Goal: Information Seeking & Learning: Learn about a topic

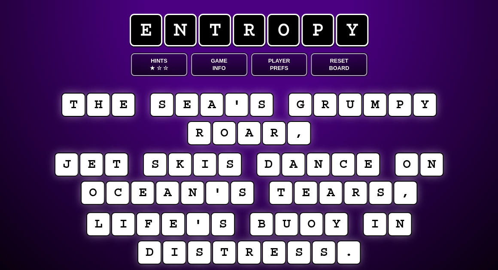
click at [242, 63] on button "Game Info" at bounding box center [219, 64] width 56 height 23
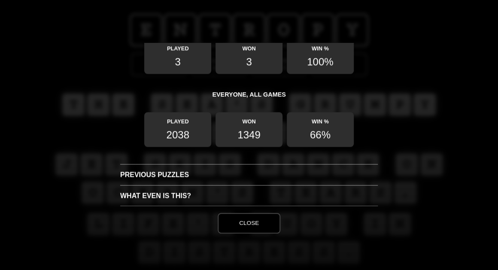
scroll to position [332, 0]
click at [157, 173] on h3 "Previous Puzzles" at bounding box center [248, 174] width 257 height 21
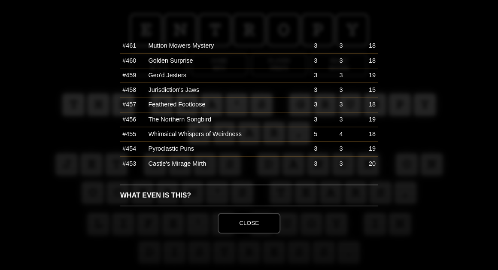
scroll to position [182, 0]
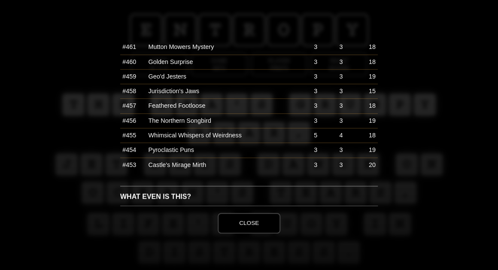
click at [208, 49] on td "Mutton Mowers Mystery" at bounding box center [215, 47] width 139 height 15
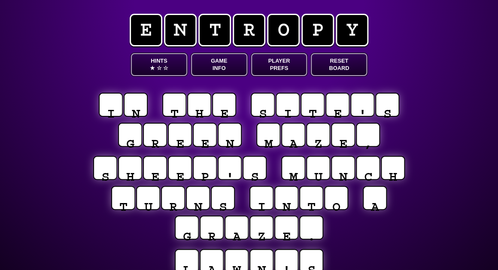
click at [220, 70] on button "Game Info" at bounding box center [219, 64] width 56 height 23
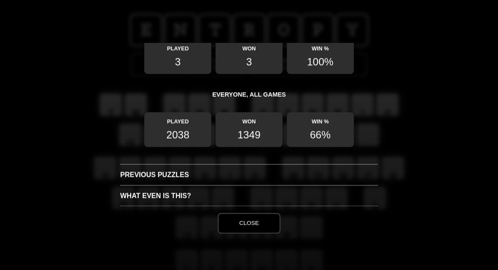
scroll to position [332, 0]
click at [186, 175] on h3 "Previous Puzzles" at bounding box center [248, 174] width 257 height 21
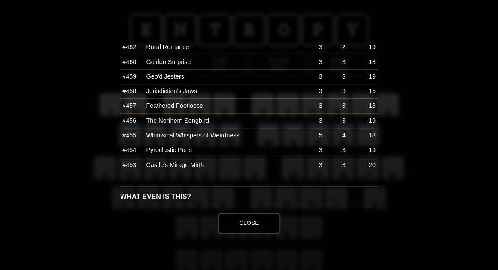
scroll to position [181, 0]
click at [175, 64] on td "Golden Surprise" at bounding box center [218, 62] width 148 height 15
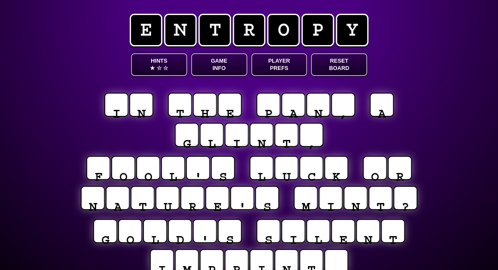
click at [225, 67] on button "Game Info" at bounding box center [219, 64] width 56 height 23
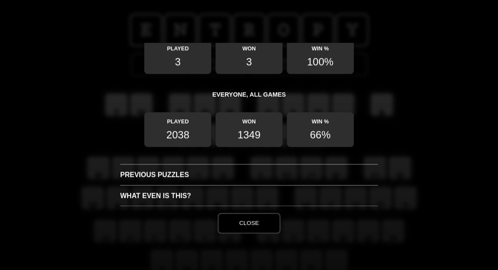
scroll to position [332, 0]
click at [155, 169] on h3 "Previous Puzzles" at bounding box center [248, 174] width 257 height 21
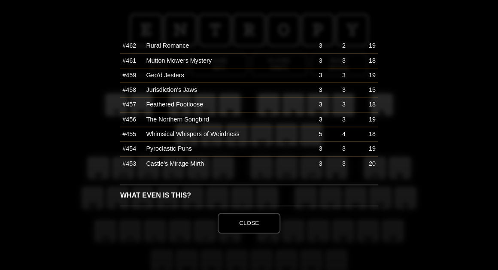
scroll to position [182, 0]
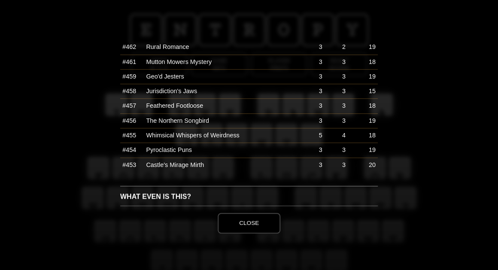
click at [173, 80] on td "Geo'd Jesters" at bounding box center [218, 76] width 148 height 15
